Goal: Navigation & Orientation: Find specific page/section

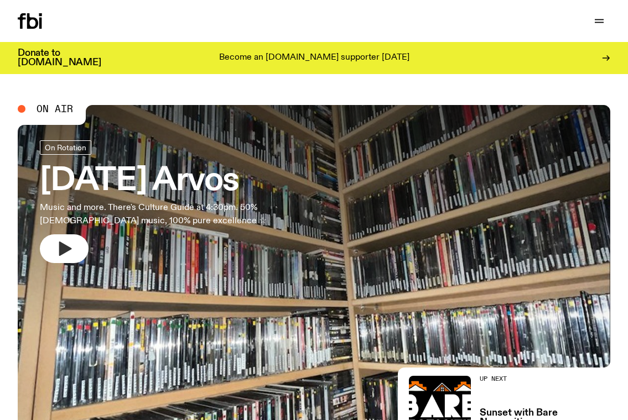
click at [64, 243] on icon "button" at bounding box center [64, 249] width 18 height 18
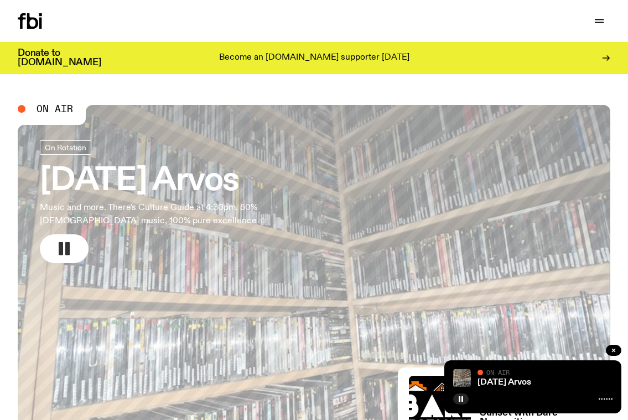
click at [606, 398] on icon at bounding box center [606, 399] width 14 height 9
click at [499, 383] on link "[DATE] Arvos" at bounding box center [504, 382] width 54 height 9
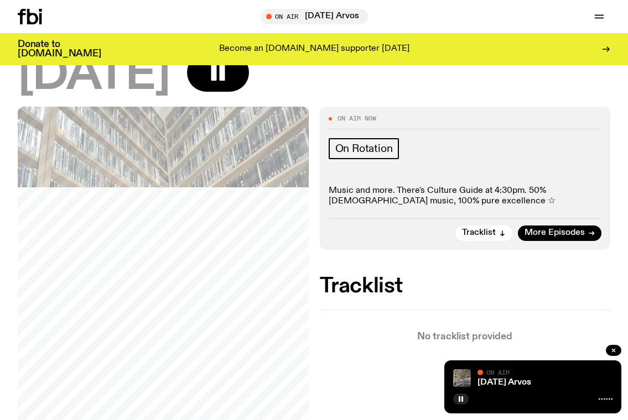
scroll to position [107, 0]
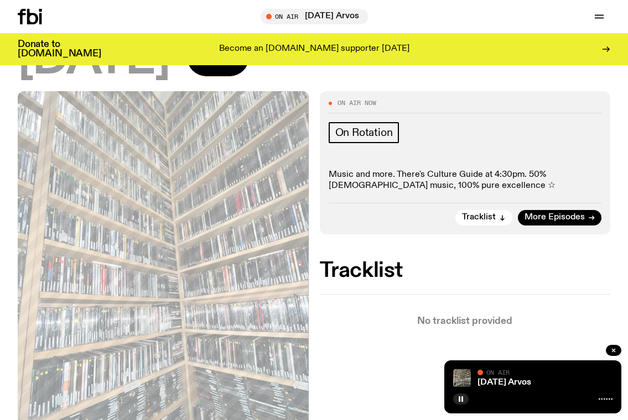
click at [609, 400] on icon at bounding box center [606, 399] width 14 height 9
click at [461, 377] on img at bounding box center [462, 379] width 18 height 18
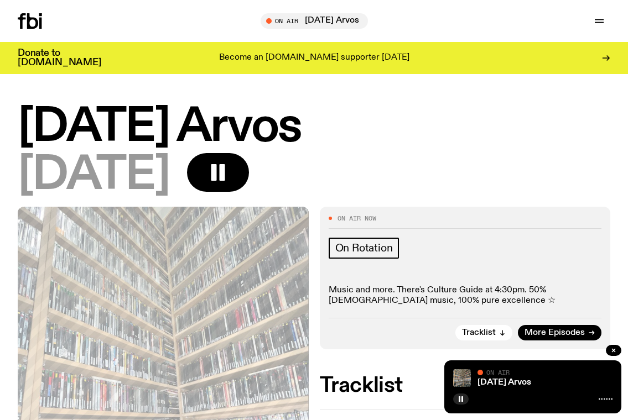
scroll to position [0, 0]
click at [596, 18] on icon "button" at bounding box center [599, 20] width 13 height 13
